Goal: Check status: Check status

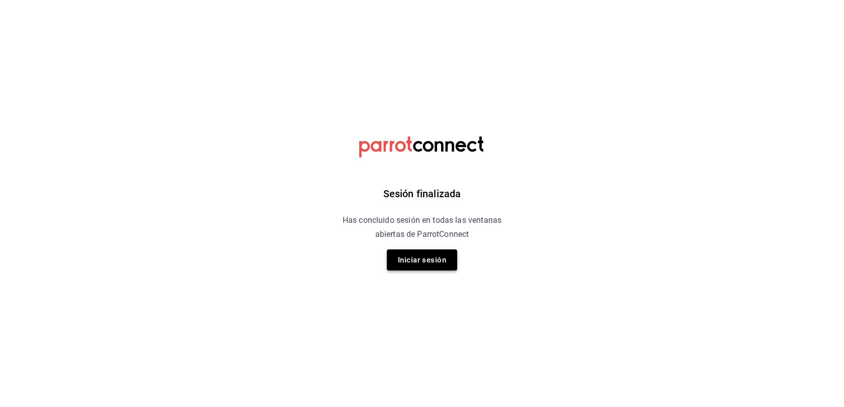
click at [425, 257] on button "Iniciar sesión" at bounding box center [422, 260] width 70 height 21
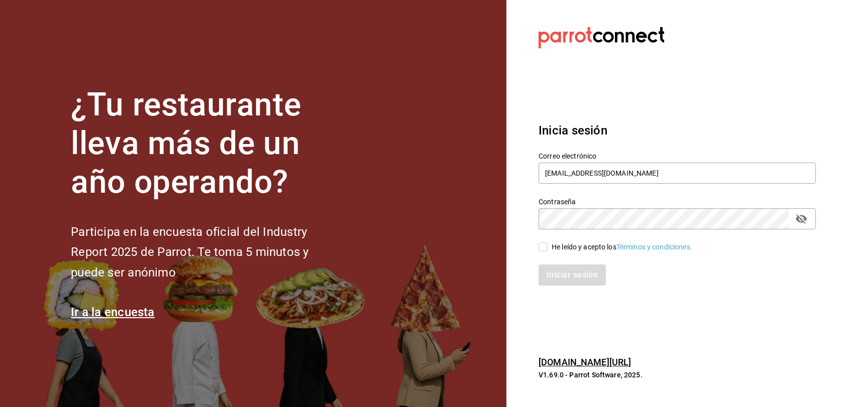
click at [553, 251] on div "He leído y acepto los Términos y condiciones." at bounding box center [621, 247] width 141 height 11
click at [547, 251] on input "He leído y acepto los Términos y condiciones." at bounding box center [542, 247] width 9 height 9
checkbox input "true"
click at [552, 277] on button "Iniciar sesión" at bounding box center [572, 275] width 68 height 21
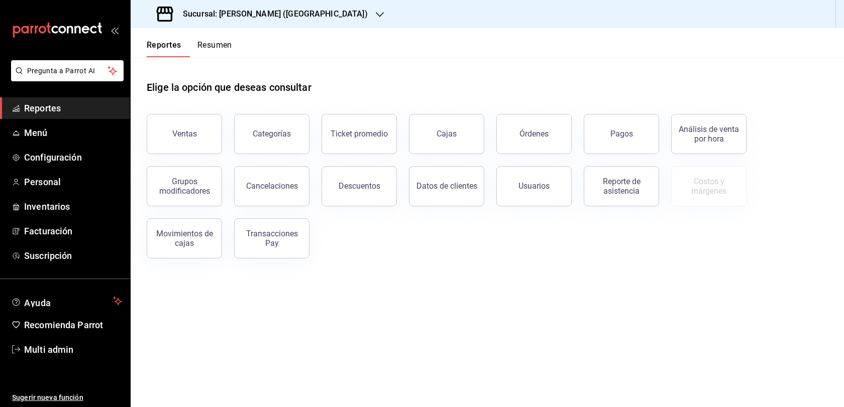
click at [255, 15] on h3 "Sucursal: [PERSON_NAME] ([GEOGRAPHIC_DATA])" at bounding box center [271, 14] width 193 height 12
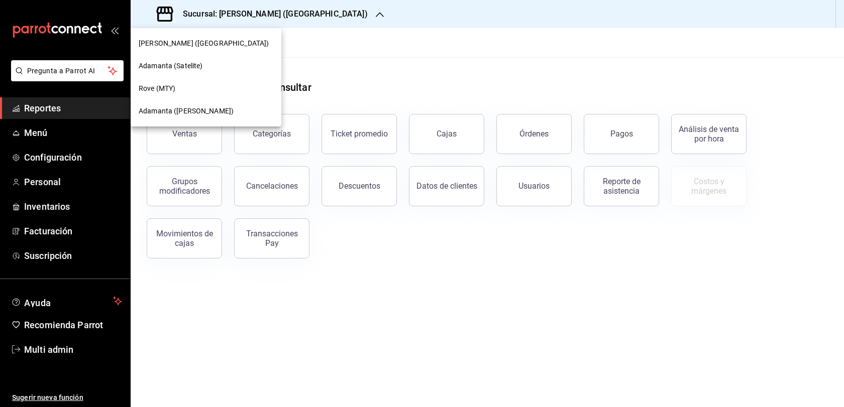
click at [232, 105] on div "Adamanta ([PERSON_NAME])" at bounding box center [206, 111] width 151 height 23
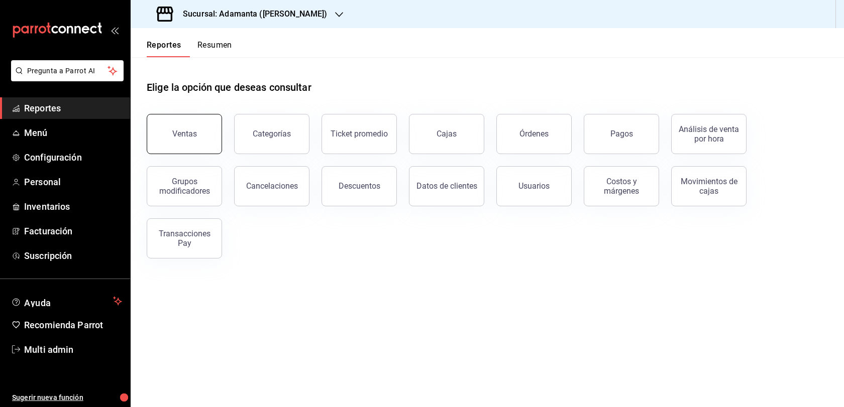
click at [166, 148] on button "Ventas" at bounding box center [184, 134] width 75 height 40
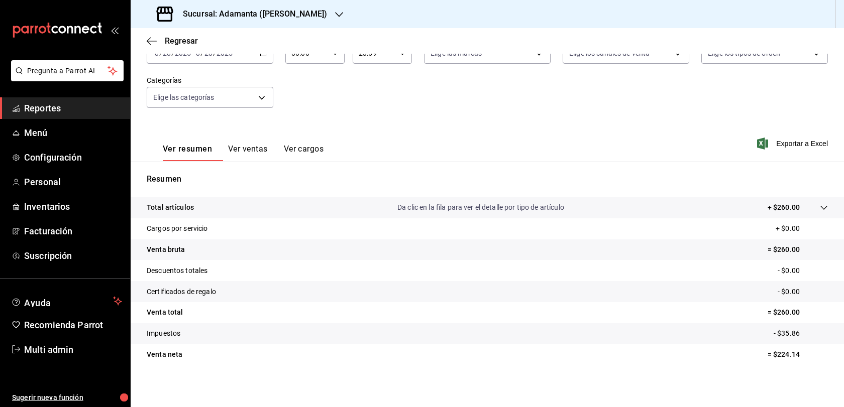
scroll to position [107, 0]
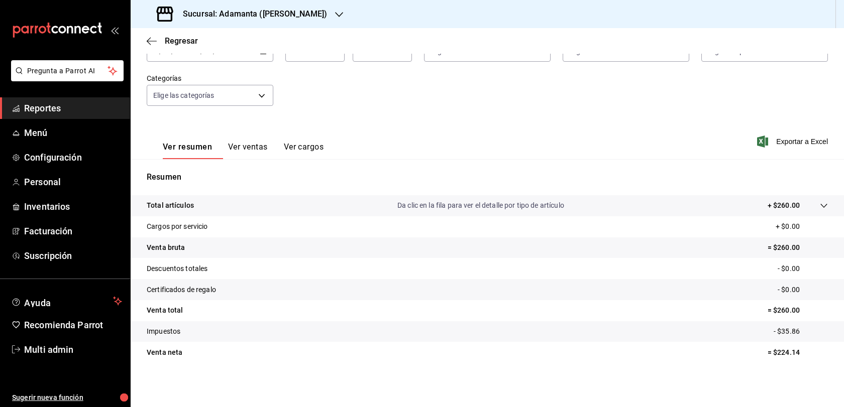
click at [268, 142] on button "Ver ventas" at bounding box center [248, 150] width 40 height 17
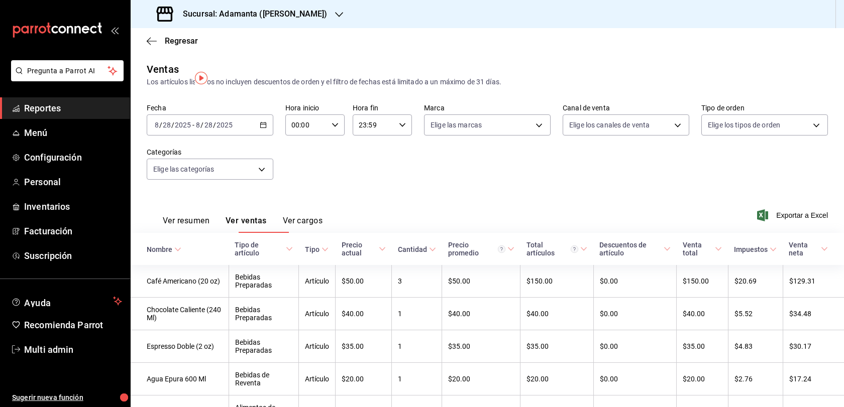
click at [267, 129] on icon "button" at bounding box center [263, 125] width 7 height 7
click at [214, 251] on span "Rango de fechas" at bounding box center [194, 246] width 78 height 11
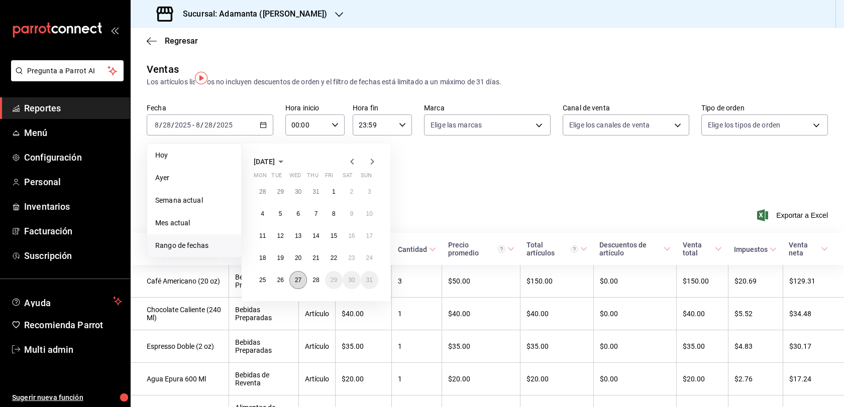
click at [301, 284] on abbr "27" at bounding box center [298, 280] width 7 height 7
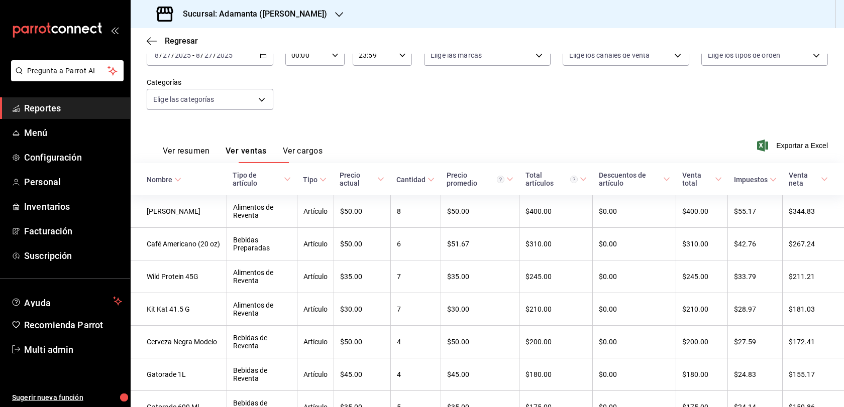
scroll to position [178, 0]
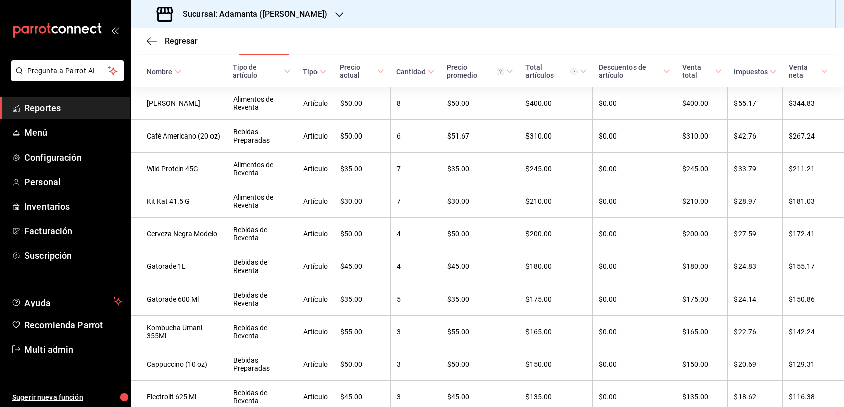
click at [209, 55] on button "Ver resumen" at bounding box center [186, 46] width 47 height 17
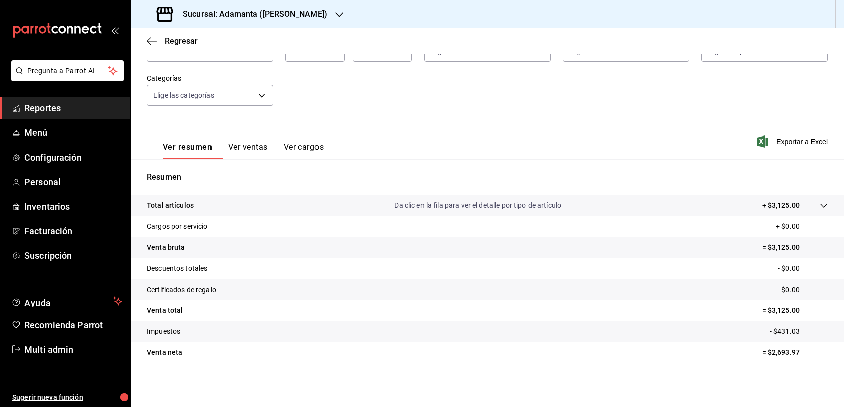
scroll to position [7, 0]
click at [268, 142] on button "Ver ventas" at bounding box center [248, 150] width 40 height 17
